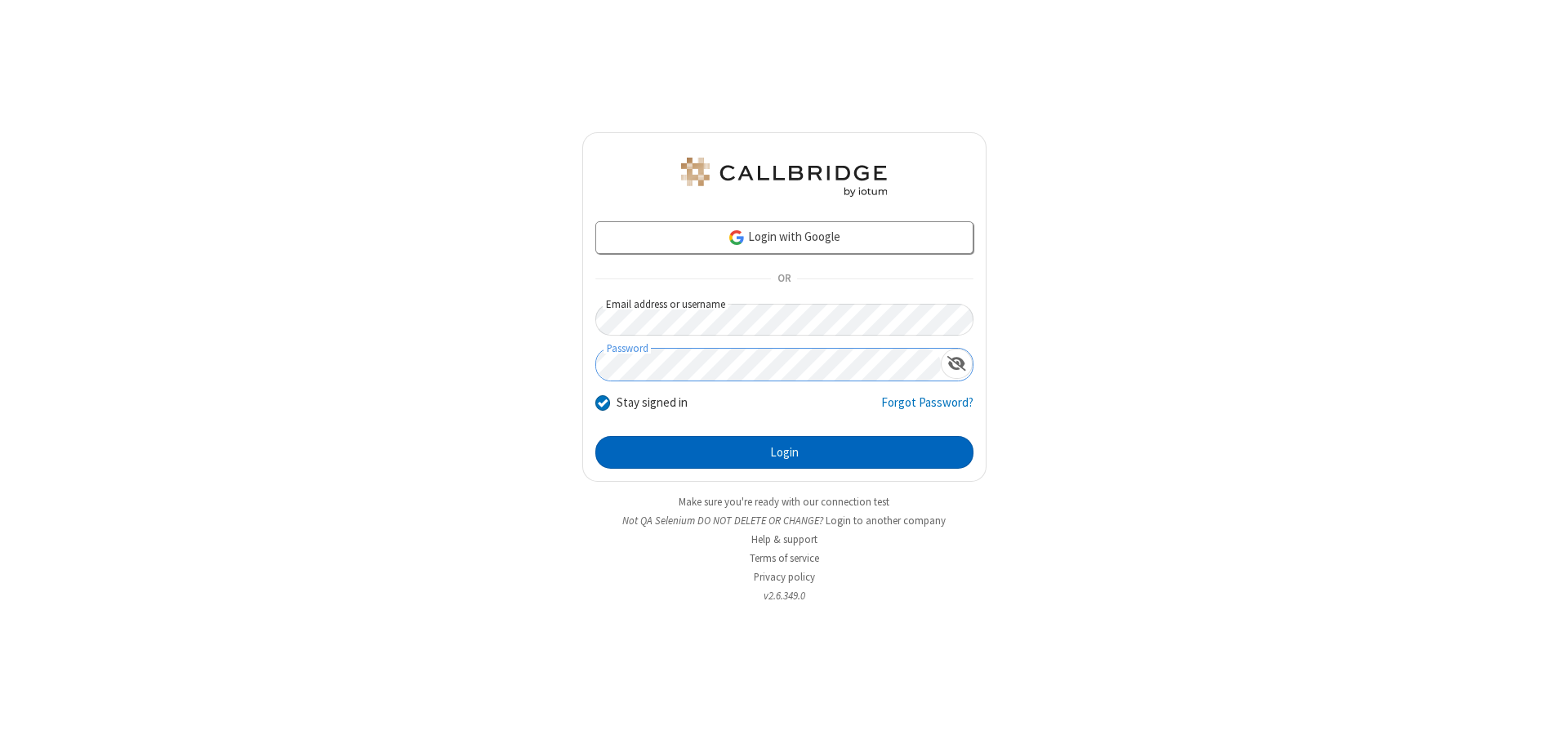
click at [784, 452] on button "Login" at bounding box center [784, 452] width 378 height 33
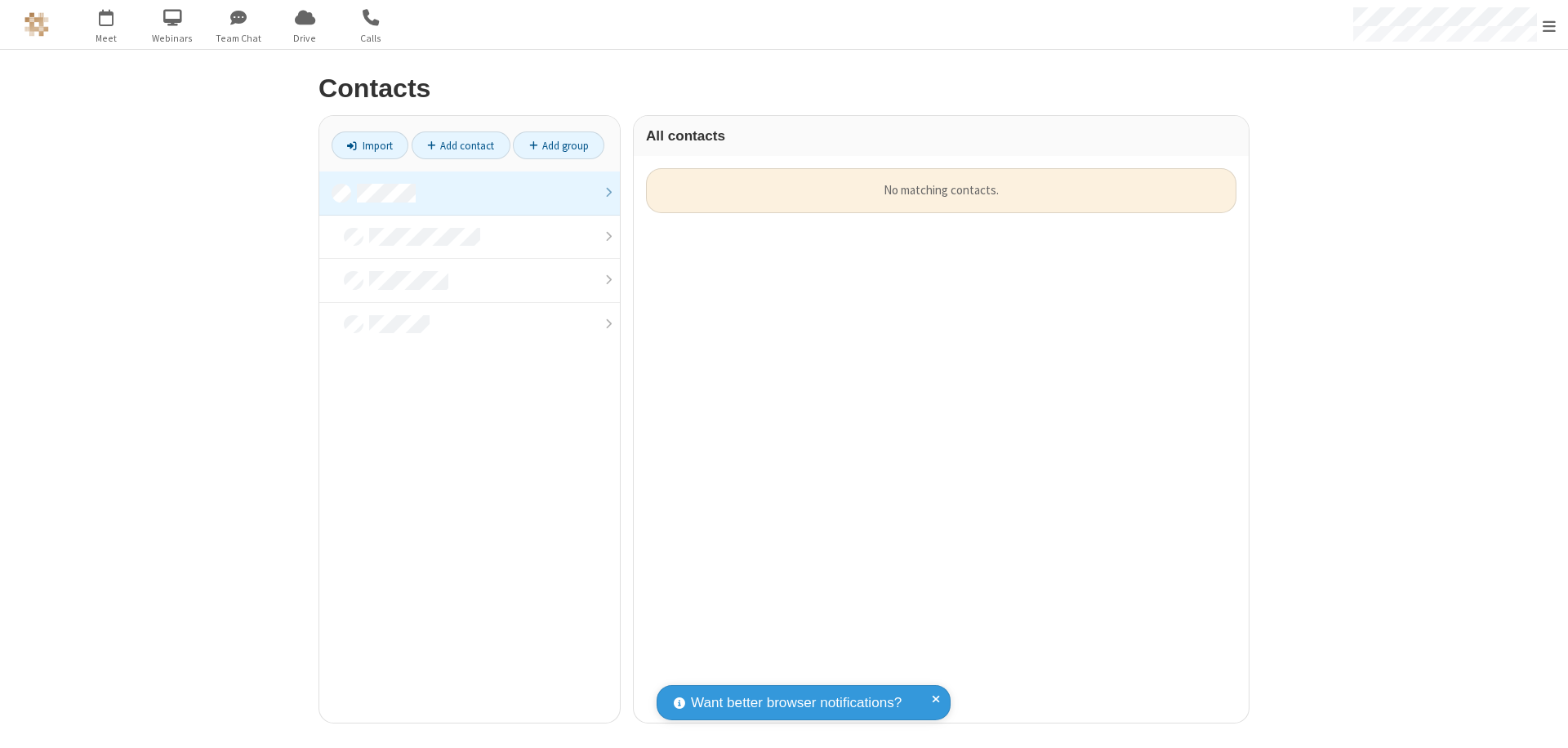
scroll to position [554, 603]
click at [470, 193] on link at bounding box center [470, 193] width 300 height 44
click at [461, 146] on link "Add contact" at bounding box center [461, 145] width 99 height 27
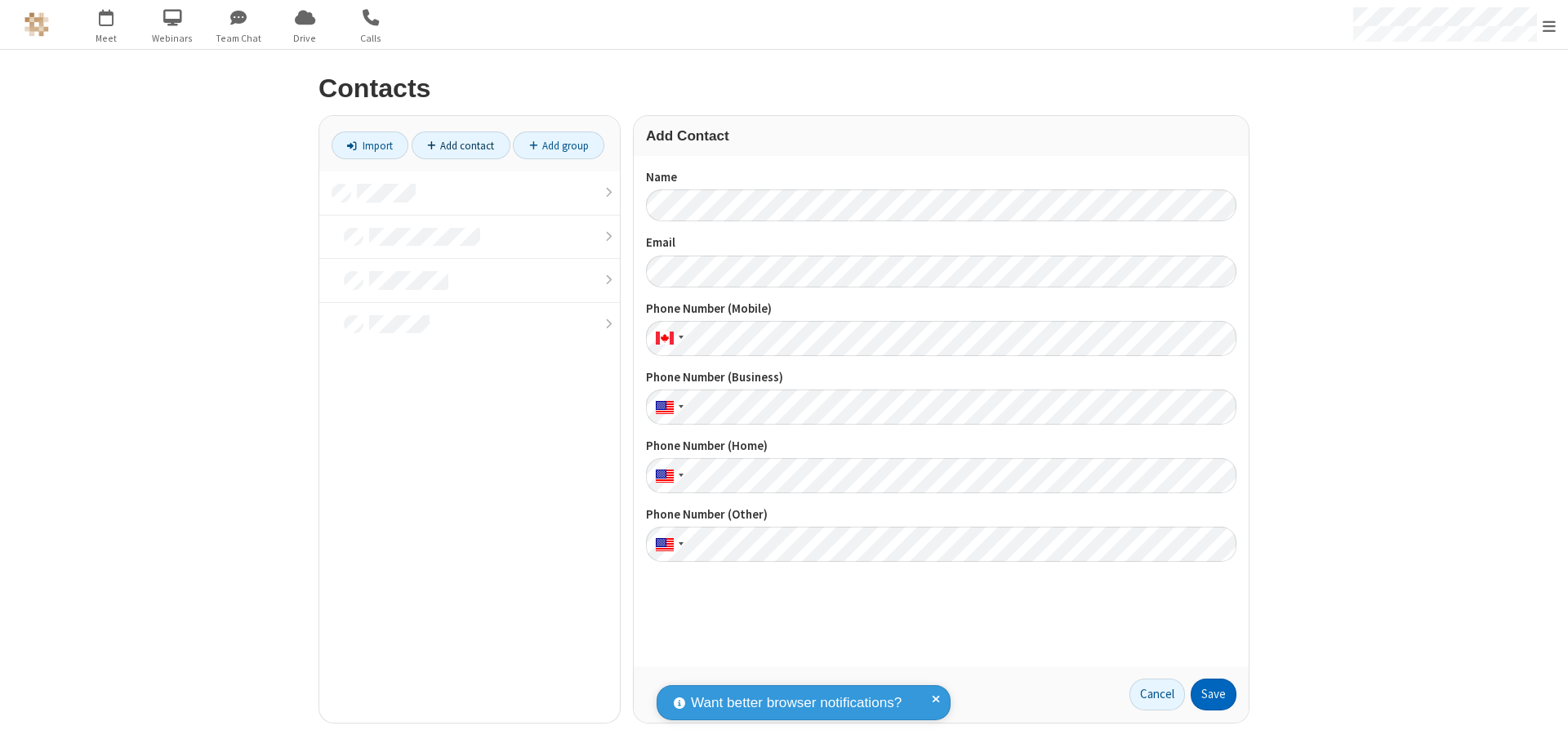
click at [1214, 693] on button "Save" at bounding box center [1214, 694] width 46 height 33
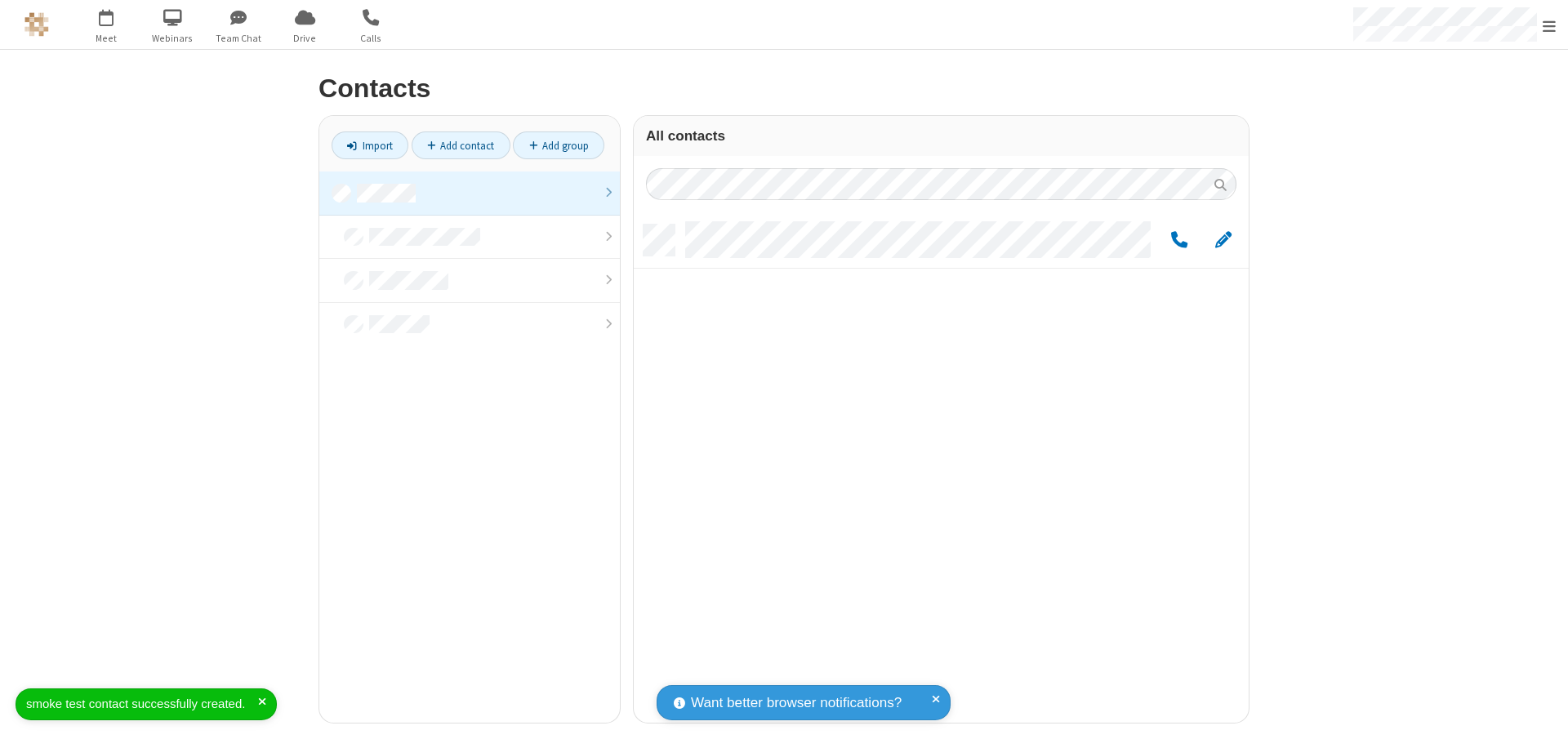
scroll to position [498, 603]
click at [461, 146] on link "Add contact" at bounding box center [461, 145] width 99 height 27
